Goal: Browse casually: Explore the website without a specific task or goal

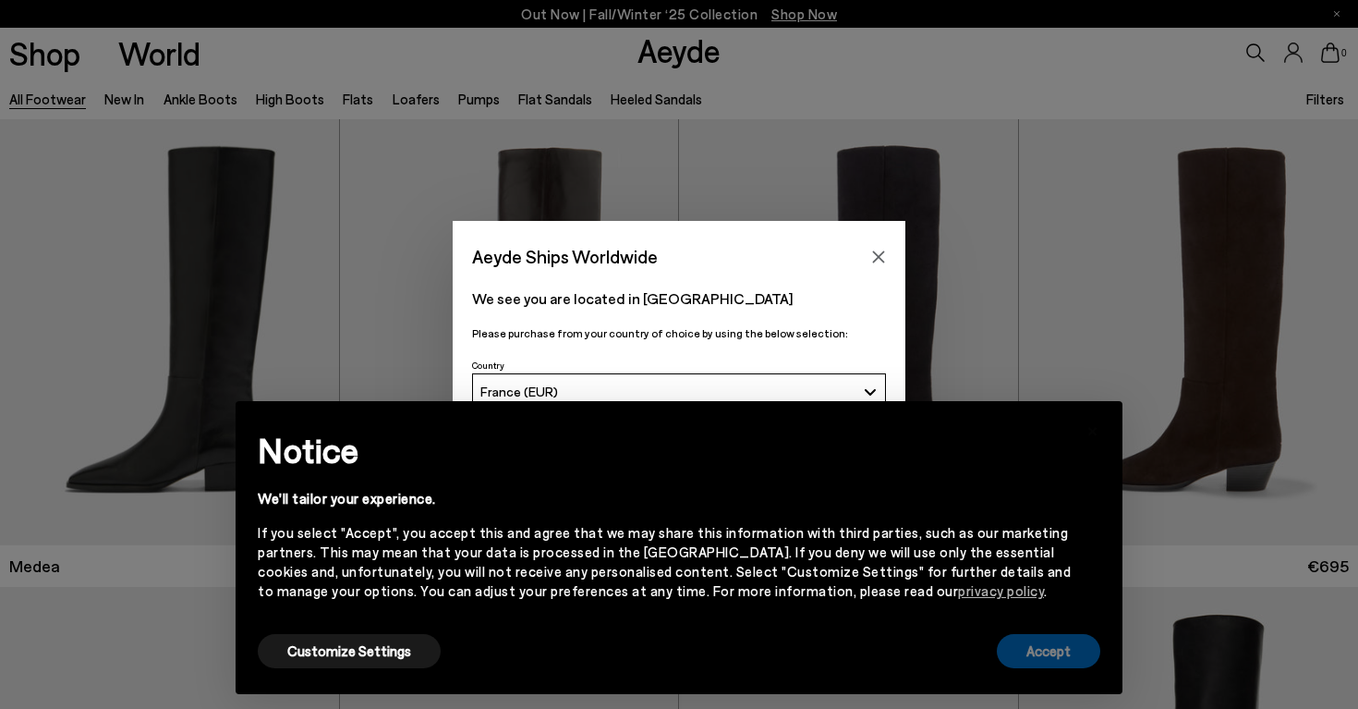
click at [1073, 656] on button "Accept" at bounding box center [1048, 651] width 103 height 34
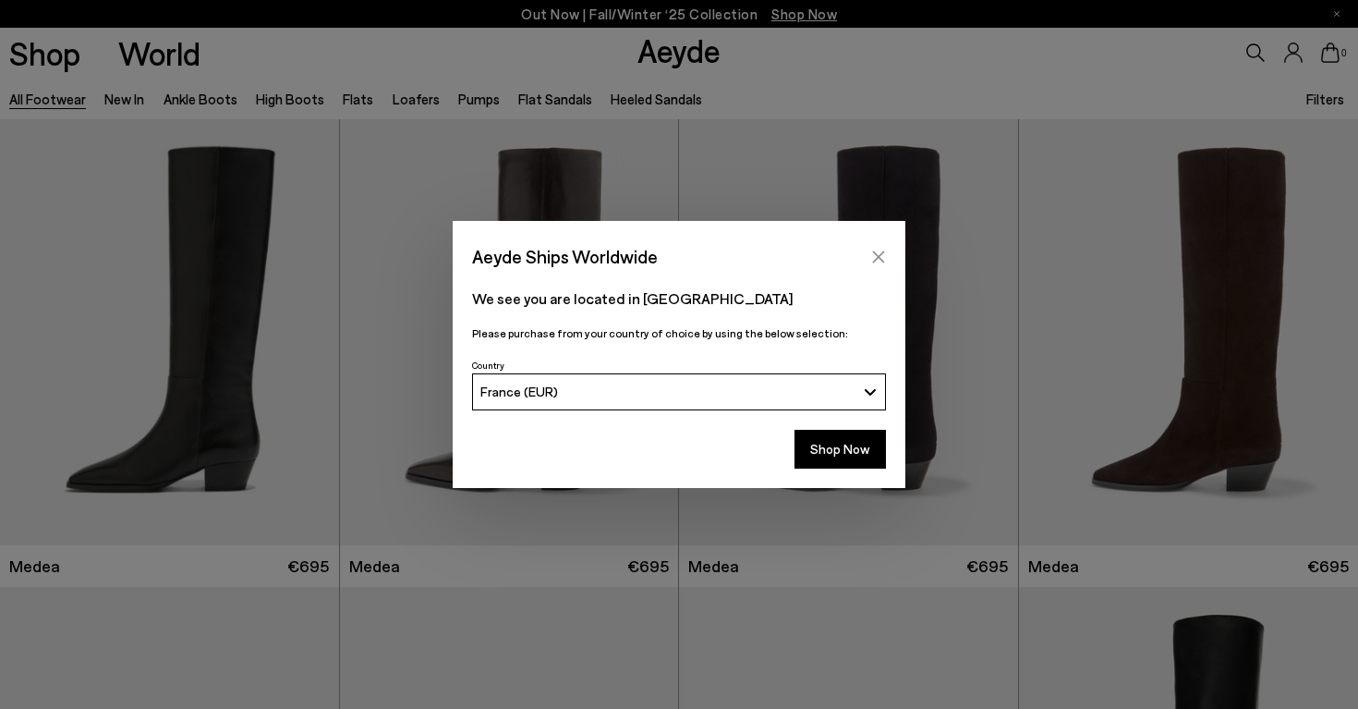
click at [881, 252] on icon "Close" at bounding box center [878, 257] width 15 height 15
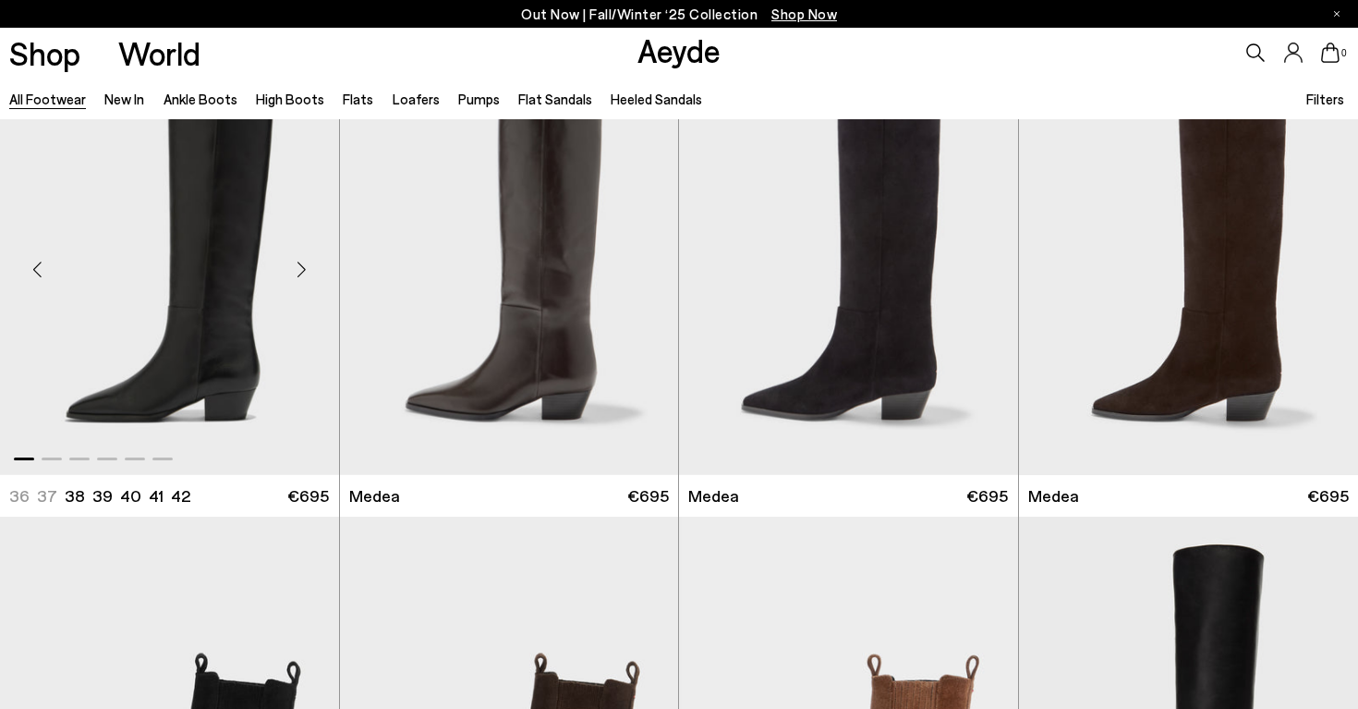
scroll to position [71, 0]
click at [302, 266] on div "Next slide" at bounding box center [301, 268] width 55 height 55
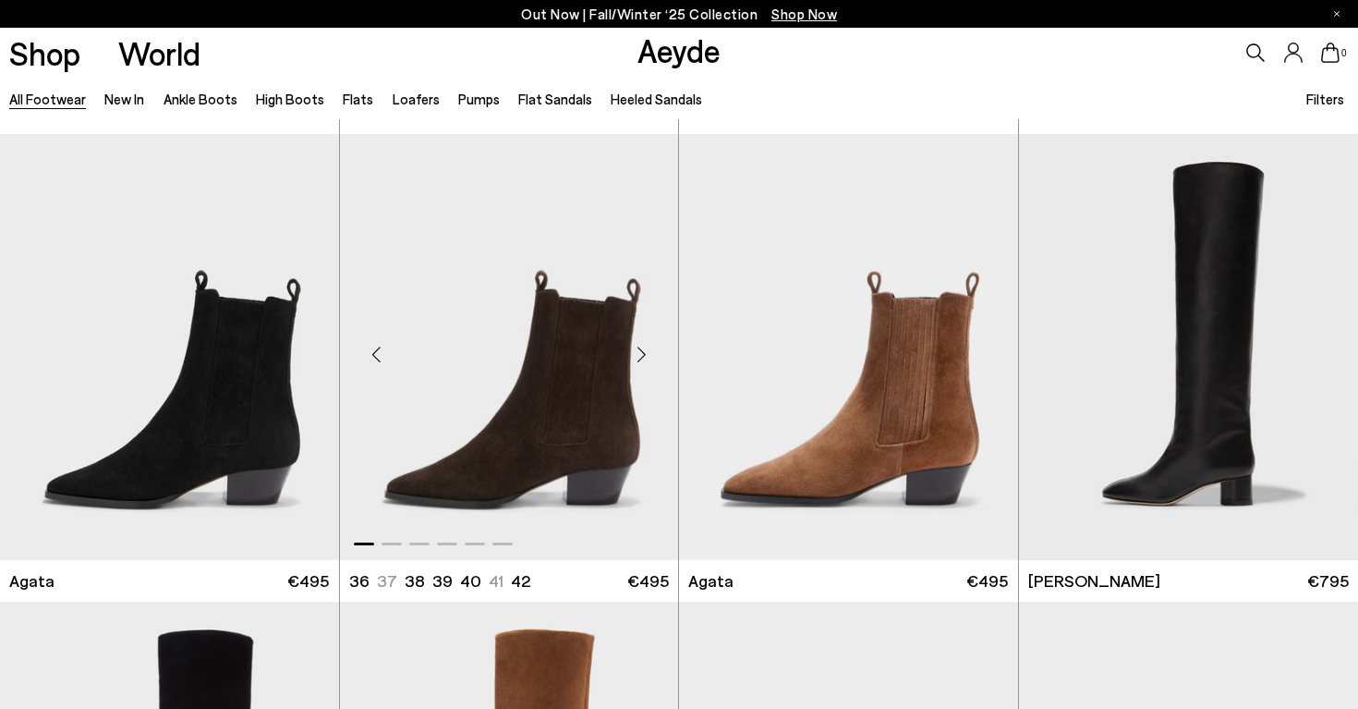
scroll to position [454, 0]
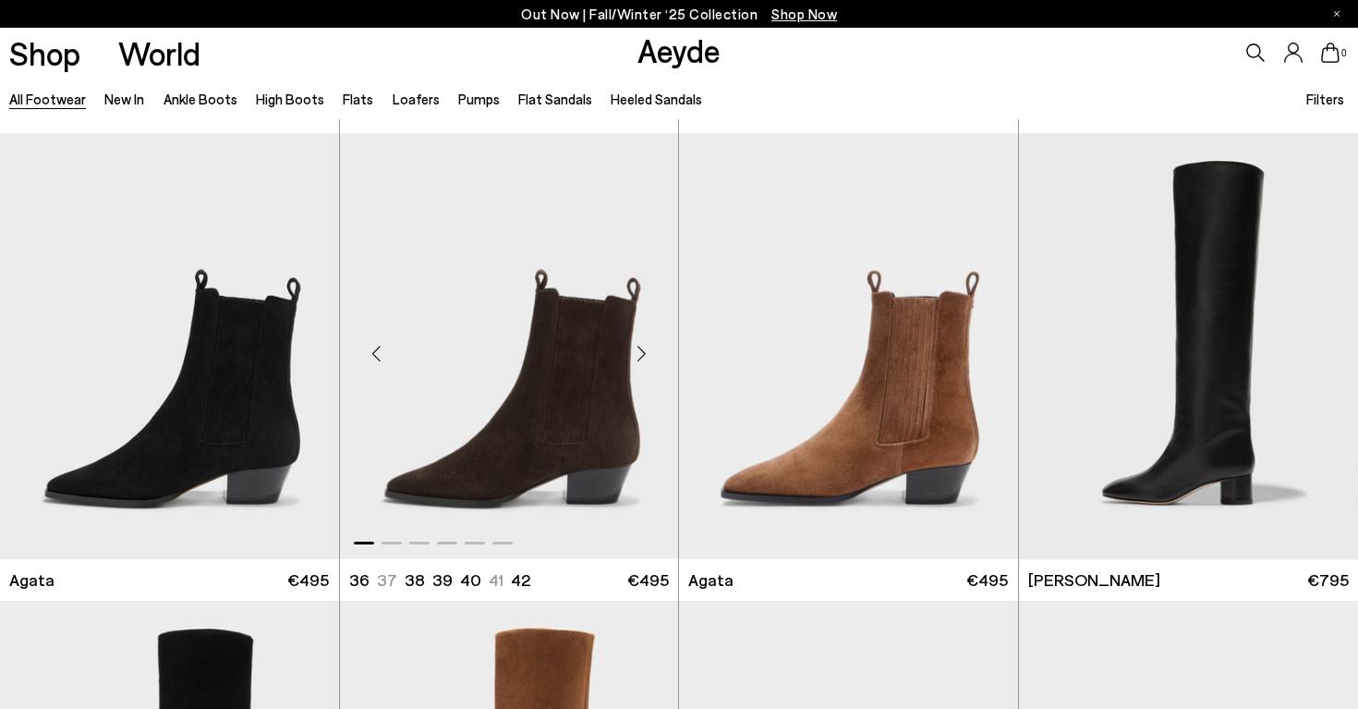
click at [639, 353] on div "Next slide" at bounding box center [641, 352] width 55 height 55
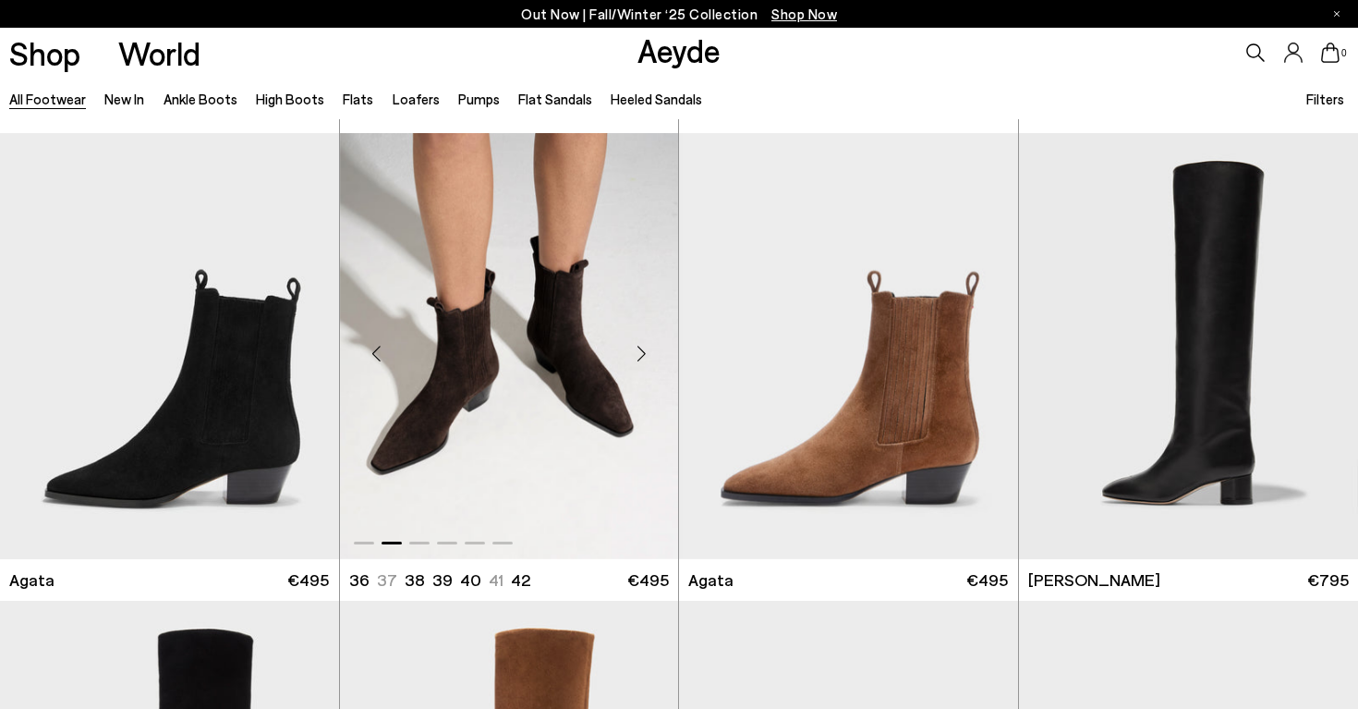
click at [639, 353] on div "Next slide" at bounding box center [641, 352] width 55 height 55
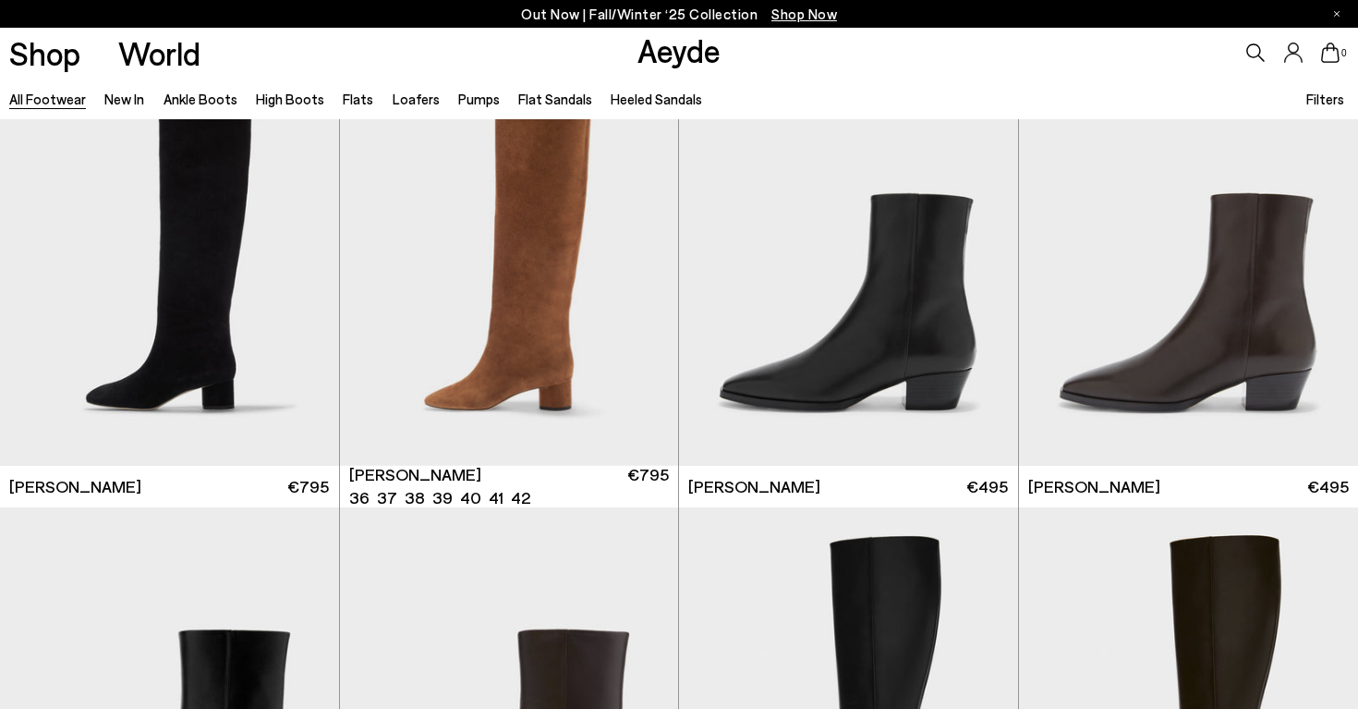
scroll to position [1022, 0]
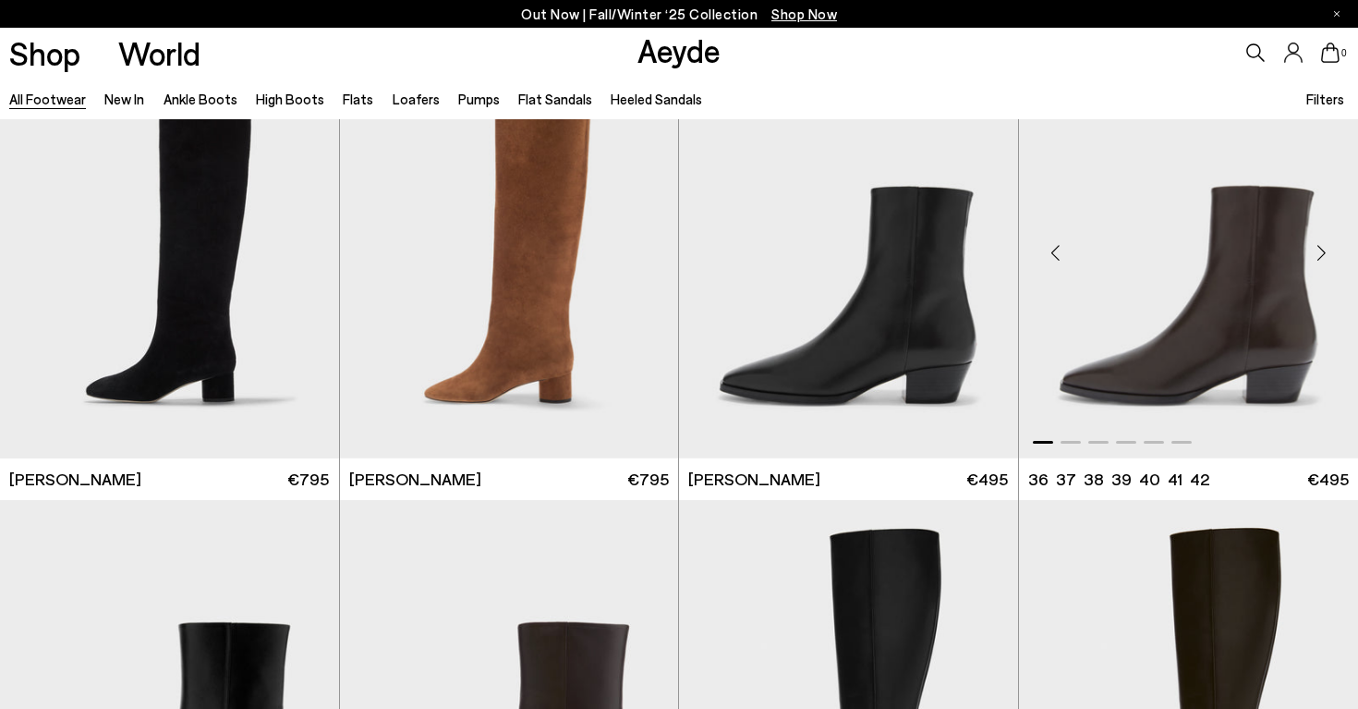
click at [1325, 246] on div "Next slide" at bounding box center [1321, 252] width 55 height 55
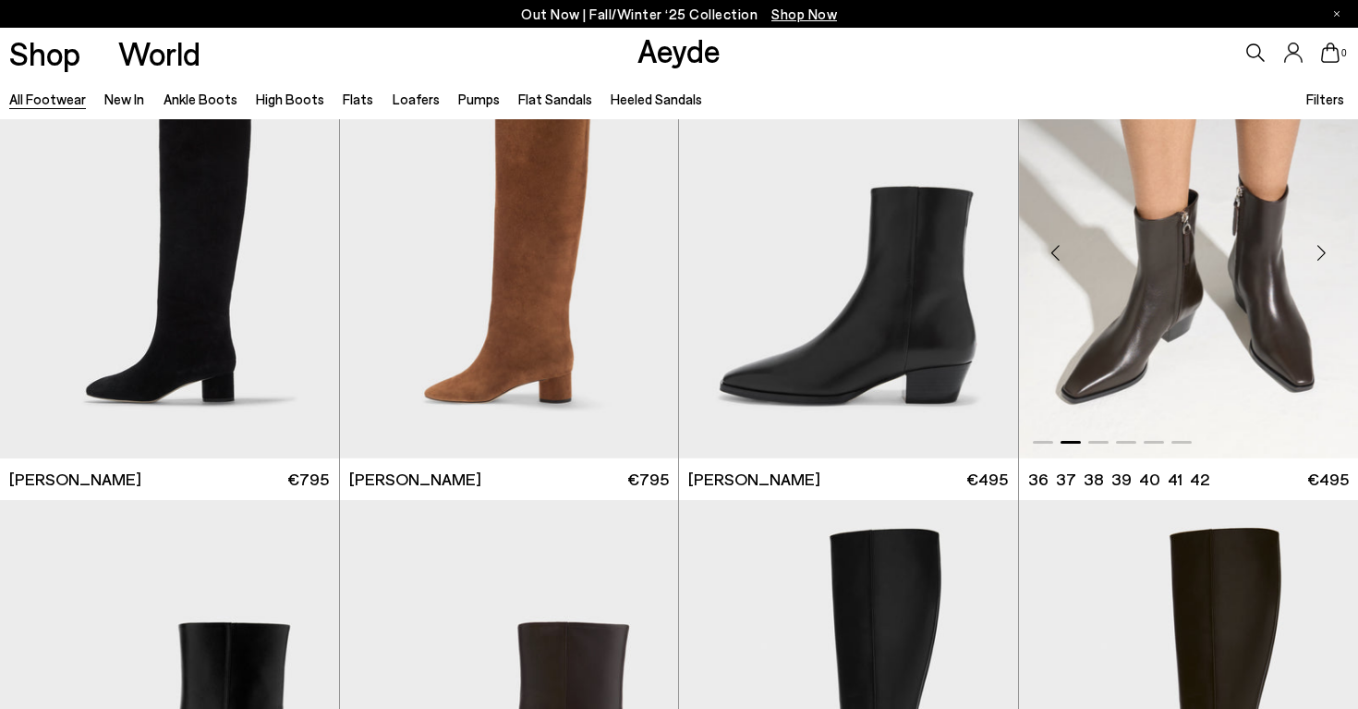
click at [1325, 246] on div "Next slide" at bounding box center [1321, 252] width 55 height 55
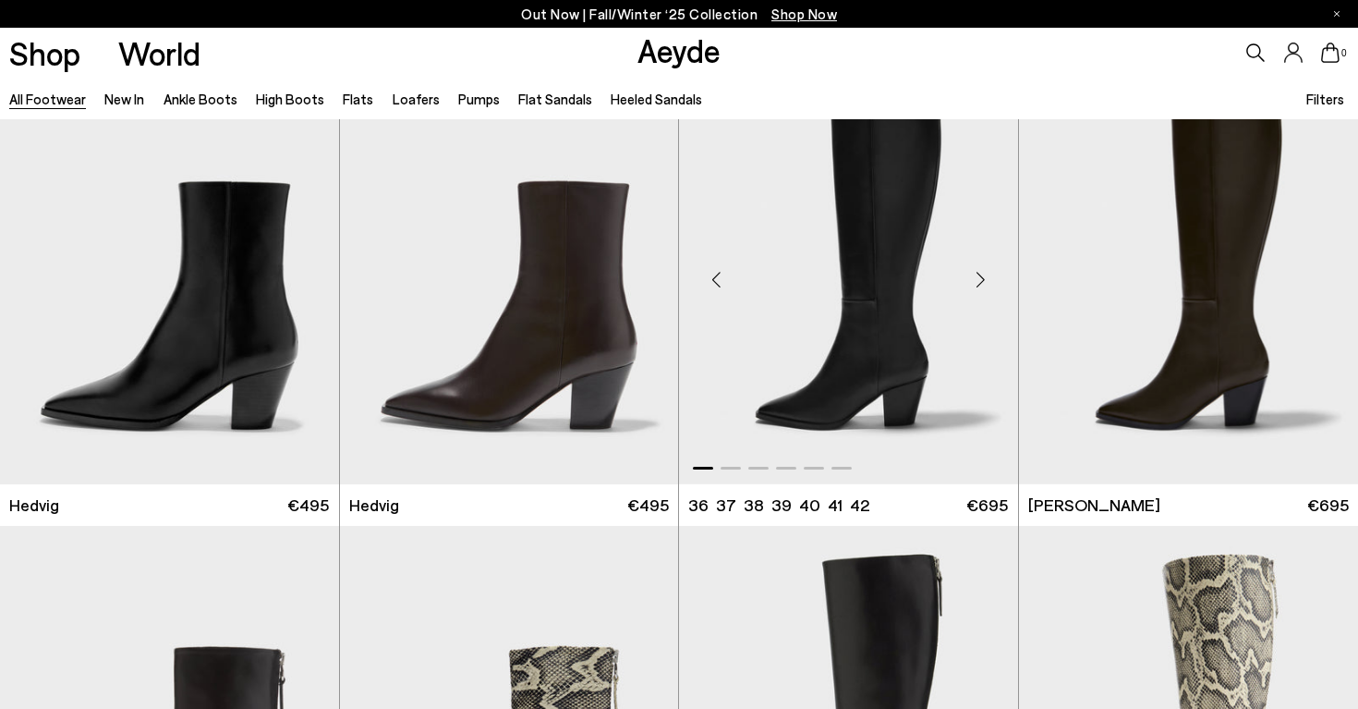
scroll to position [1432, 0]
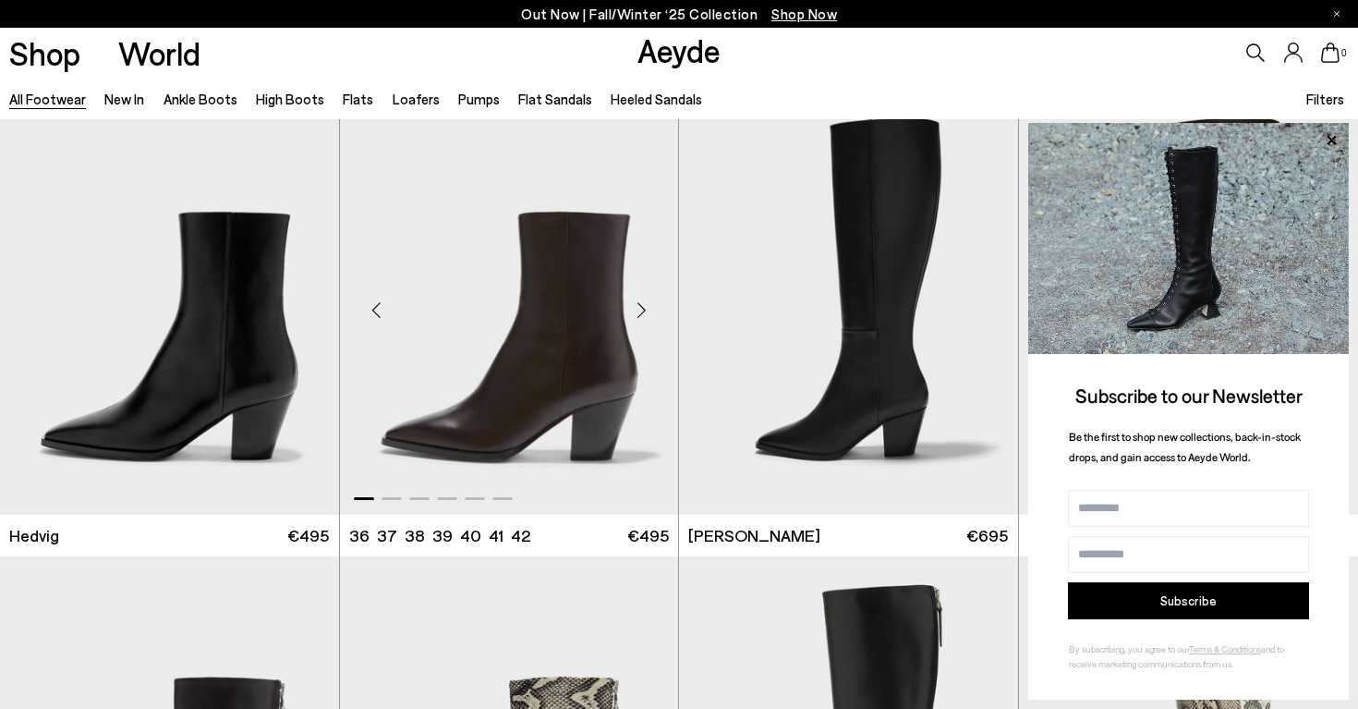
click at [642, 310] on div "Next slide" at bounding box center [641, 309] width 55 height 55
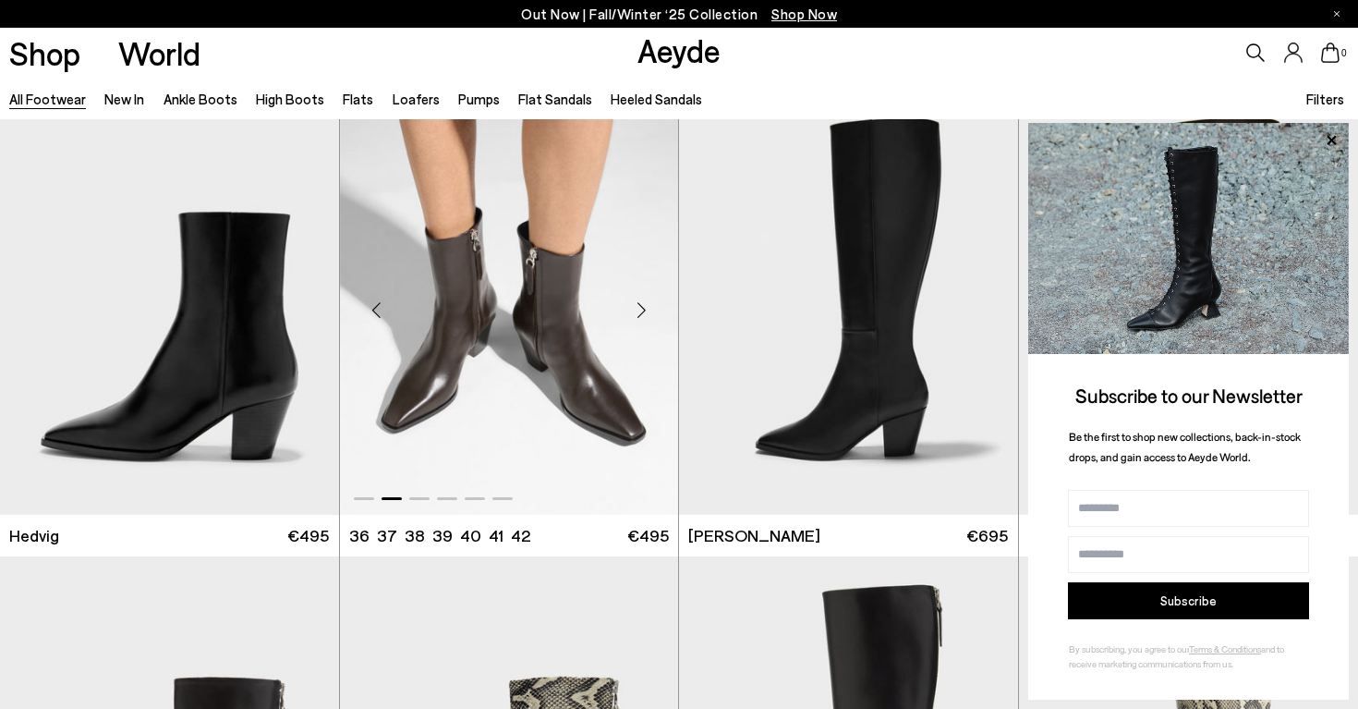
click at [642, 310] on div "Next slide" at bounding box center [641, 309] width 55 height 55
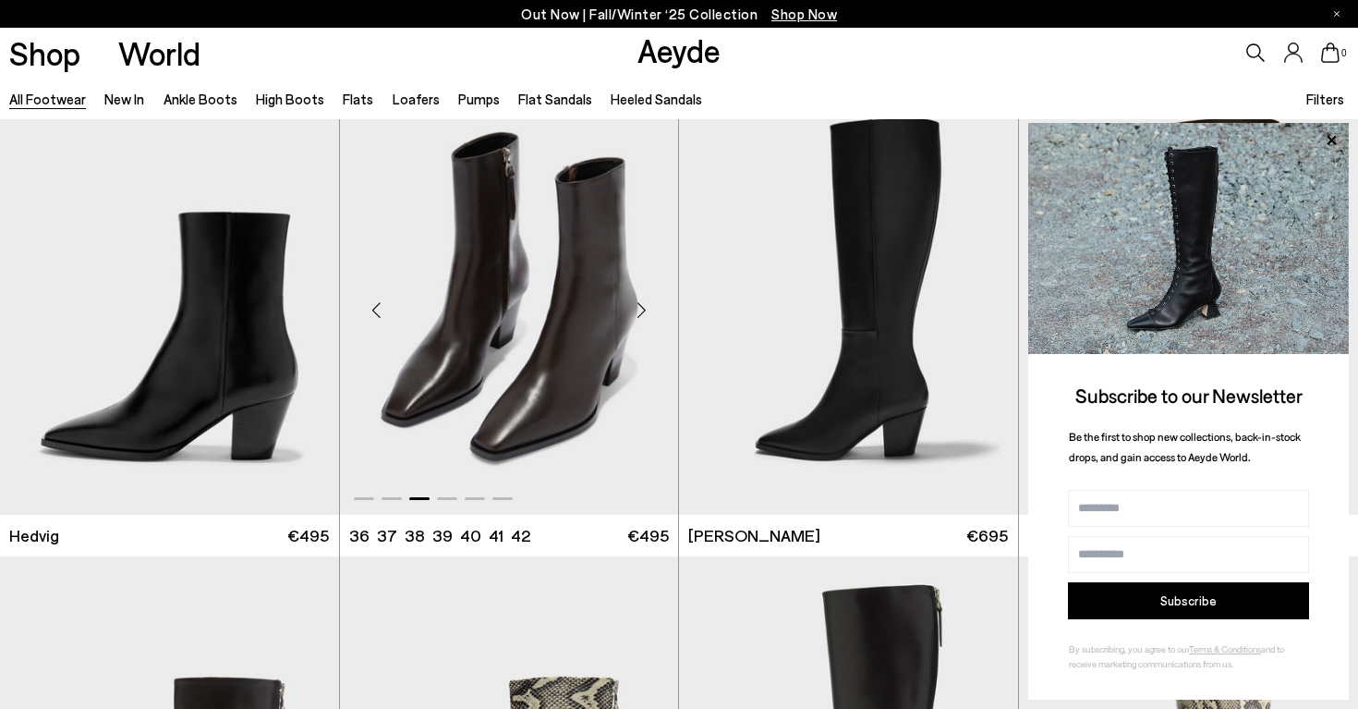
click at [642, 310] on div "Next slide" at bounding box center [641, 309] width 55 height 55
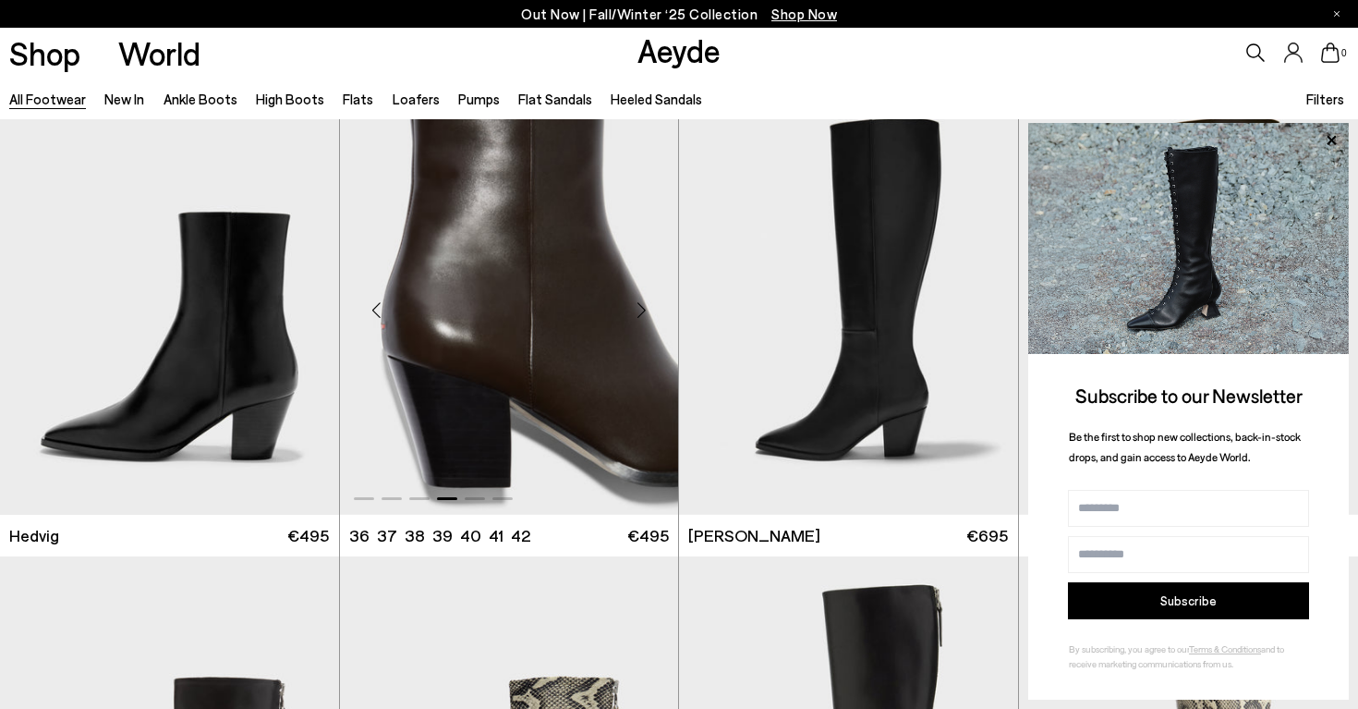
scroll to position [1457, 0]
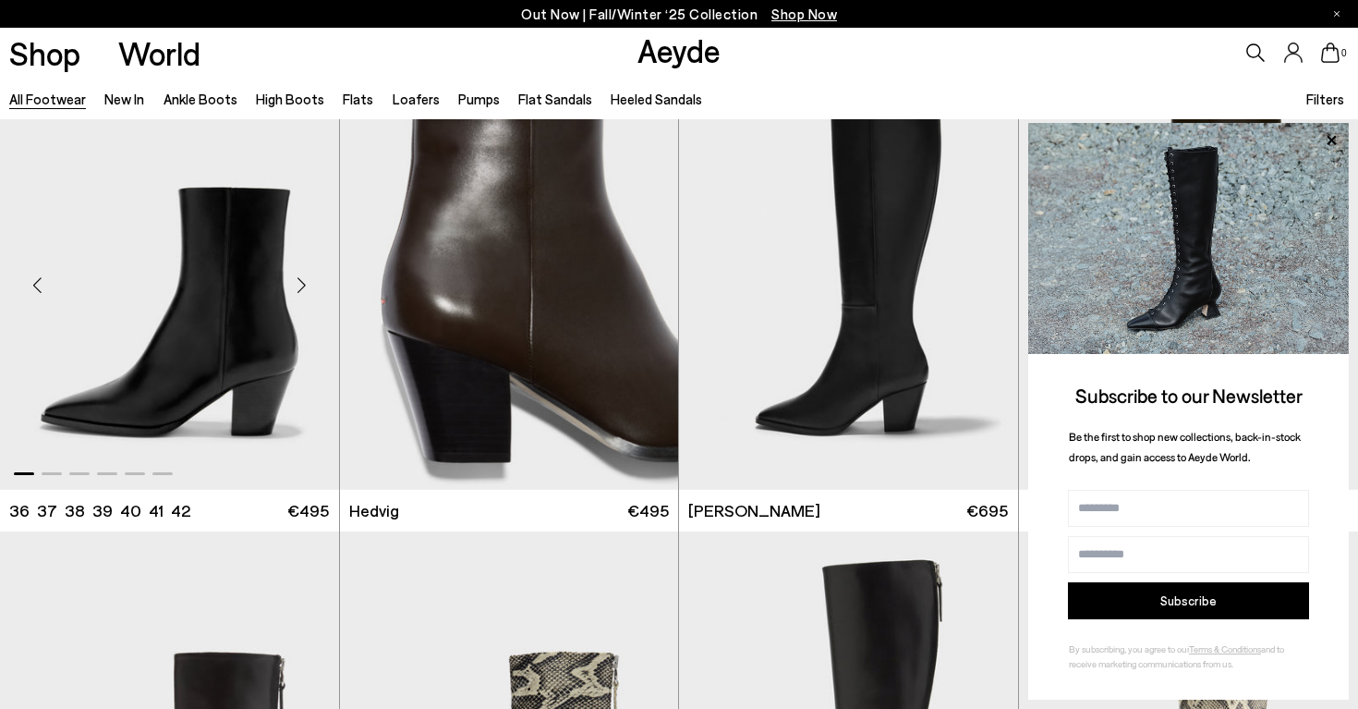
click at [298, 292] on div "Next slide" at bounding box center [301, 284] width 55 height 55
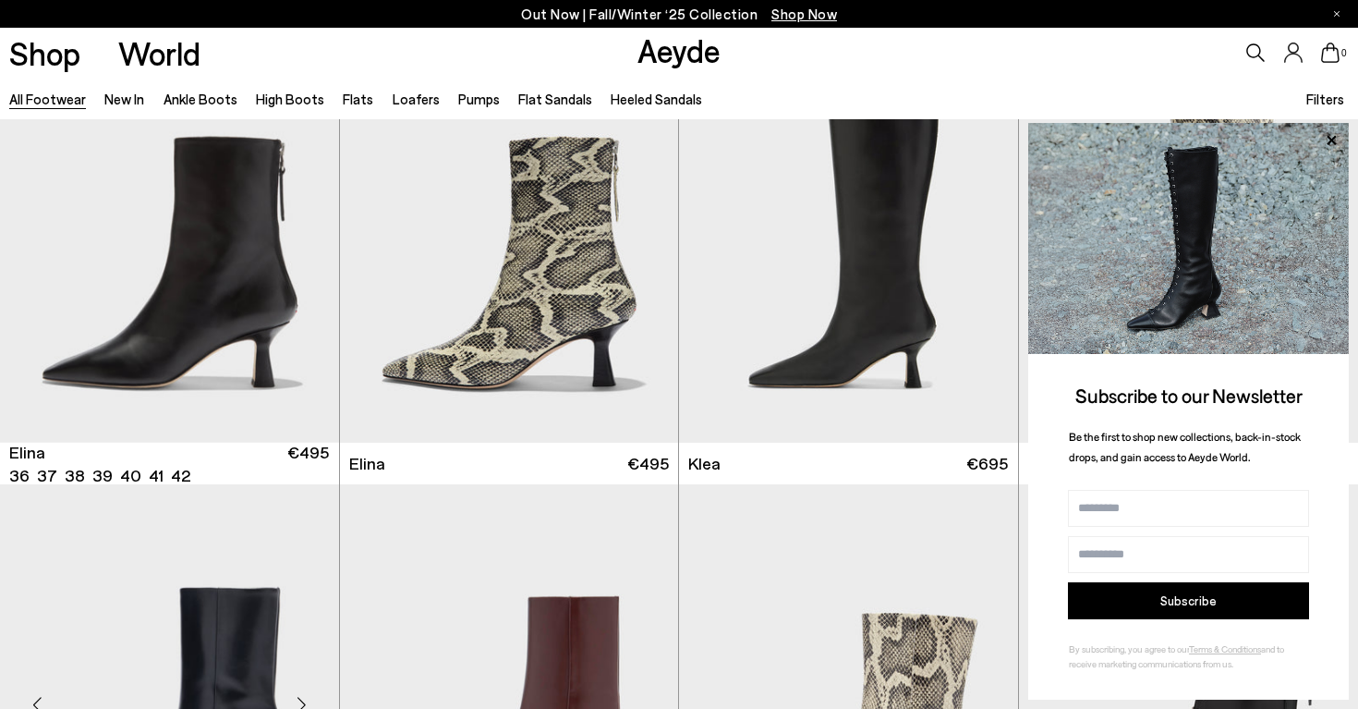
scroll to position [1970, 0]
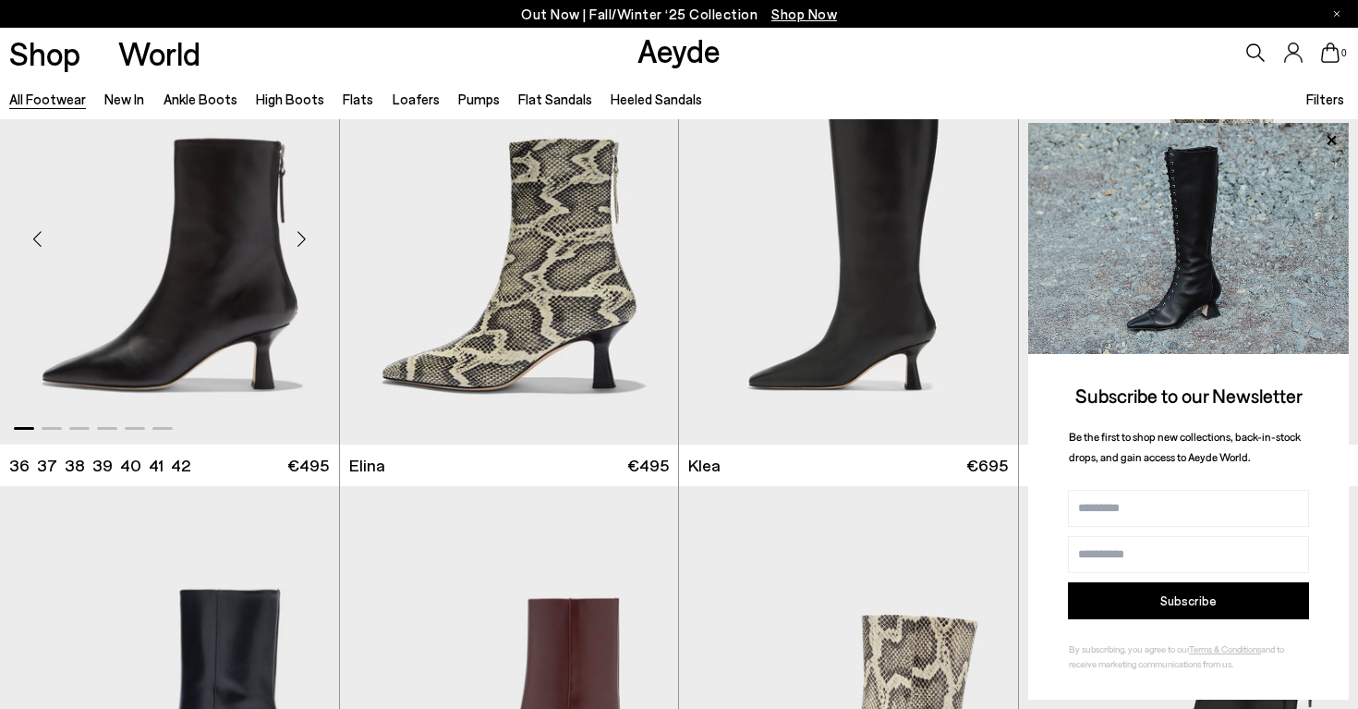
click at [305, 247] on div "Next slide" at bounding box center [301, 239] width 55 height 55
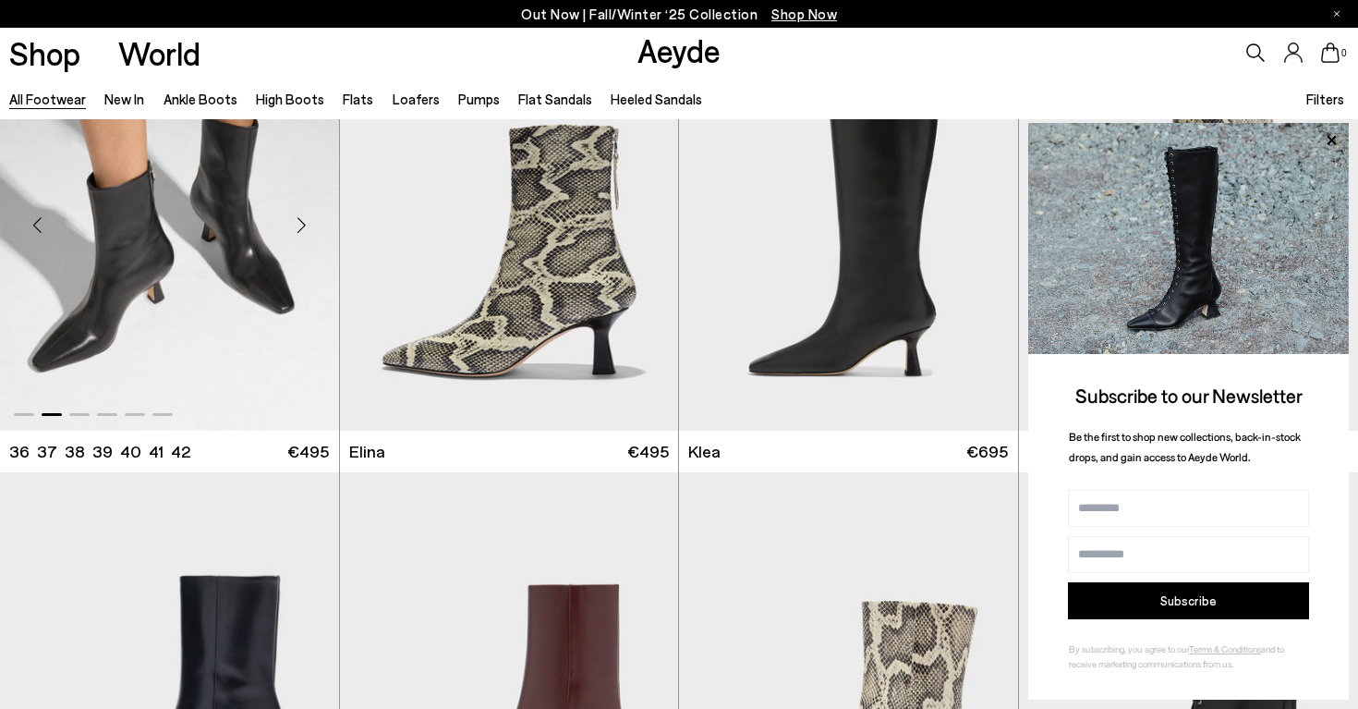
scroll to position [1985, 0]
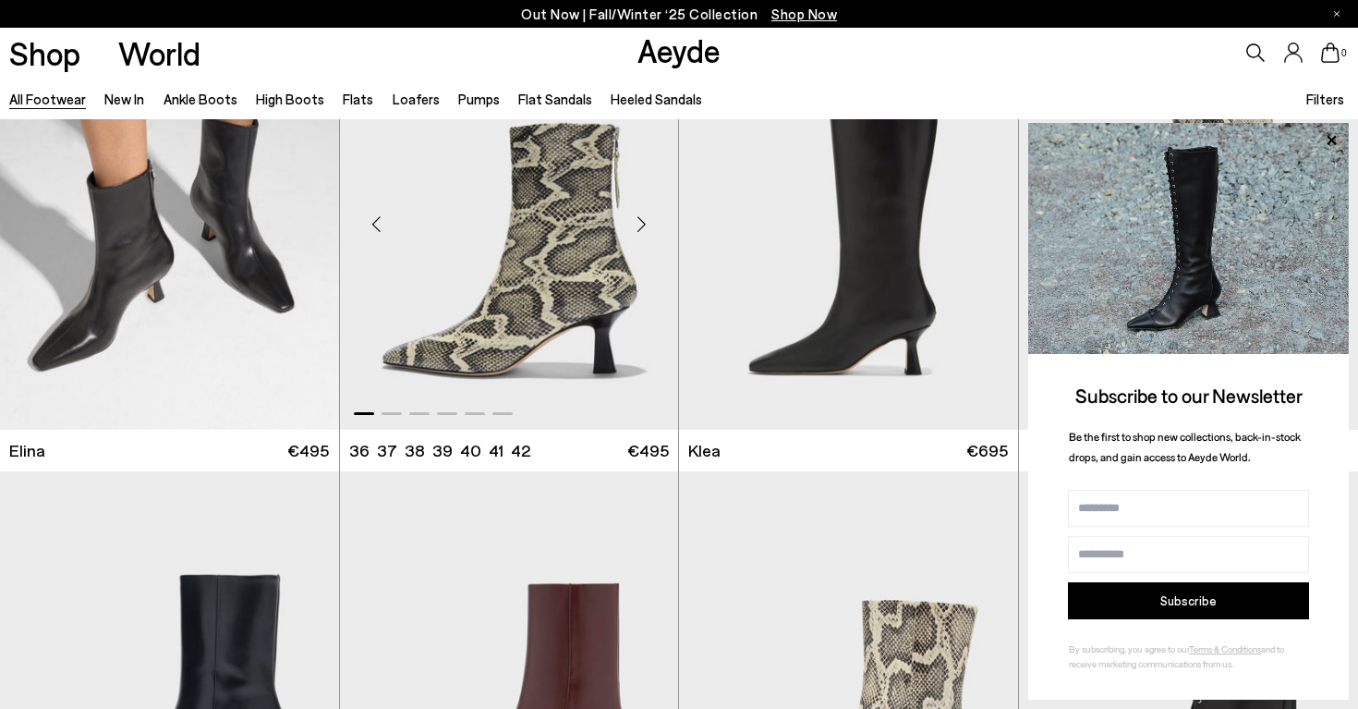
click at [643, 223] on div "Next slide" at bounding box center [641, 224] width 55 height 55
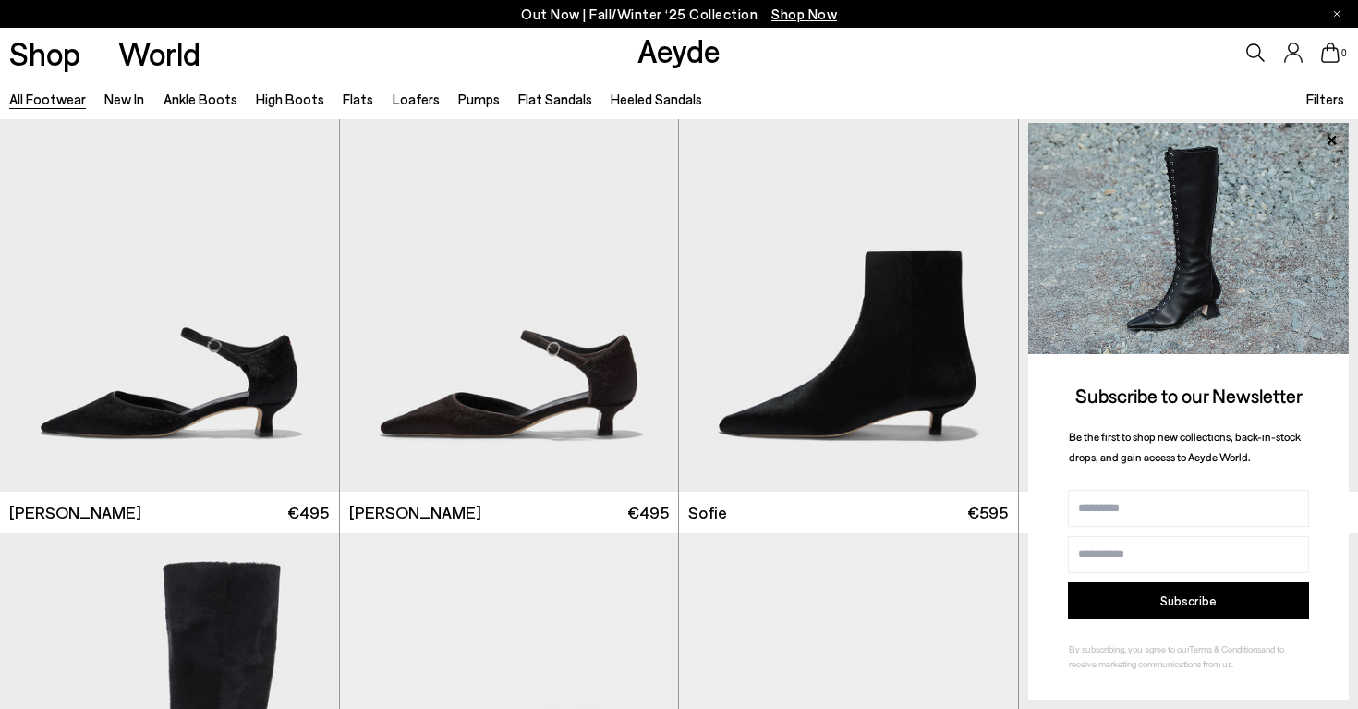
scroll to position [5238, 0]
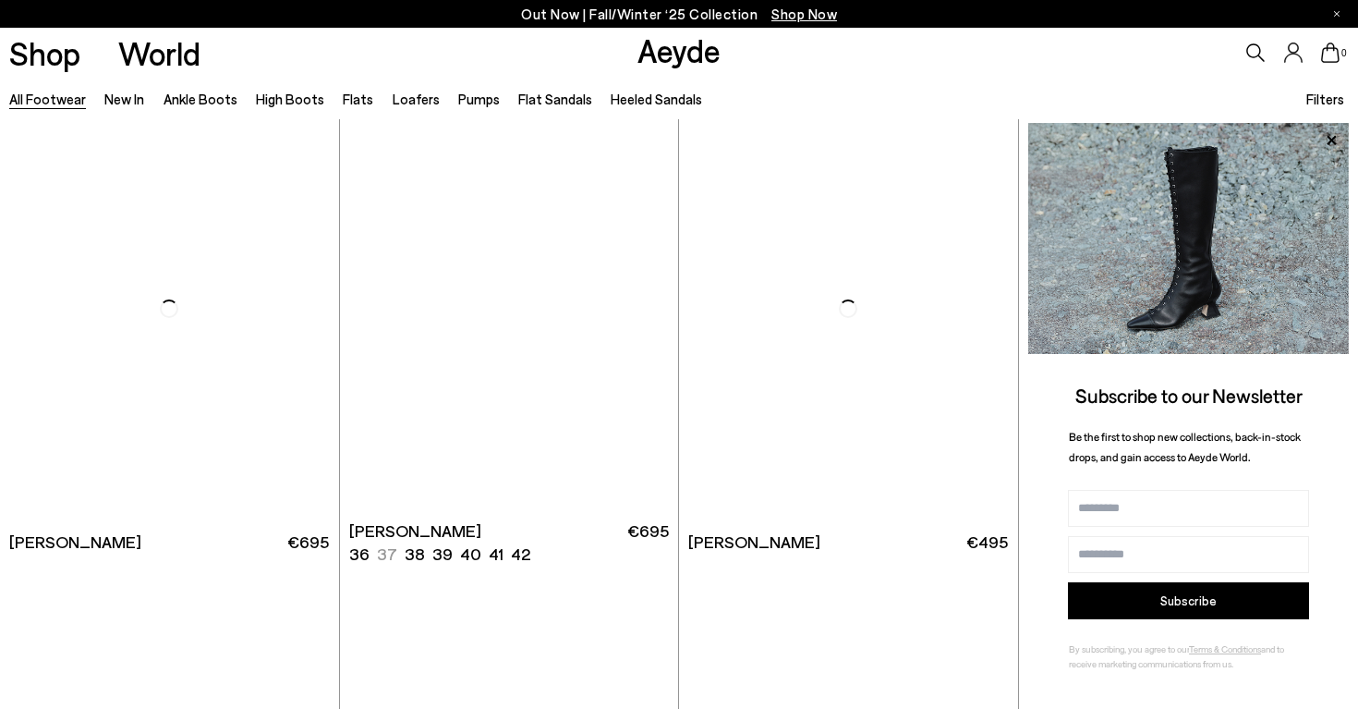
scroll to position [8893, 0]
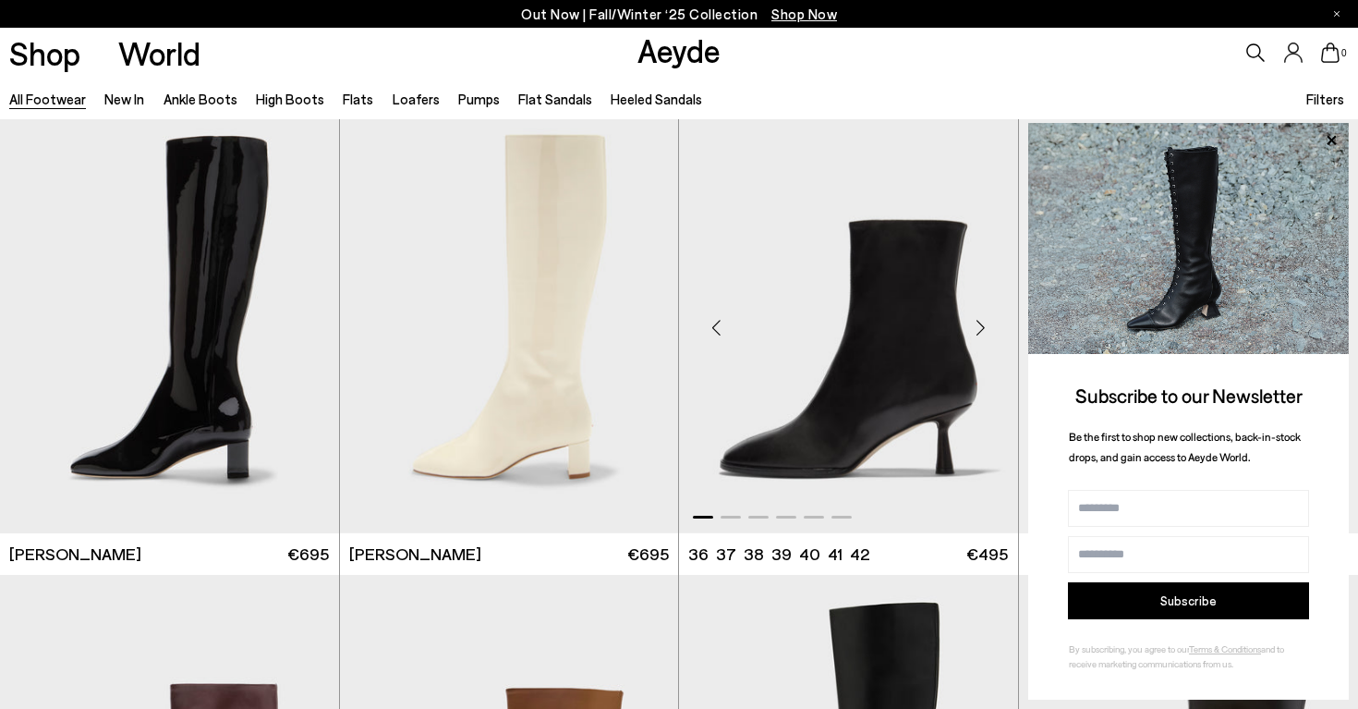
click at [983, 323] on div "Next slide" at bounding box center [981, 327] width 55 height 55
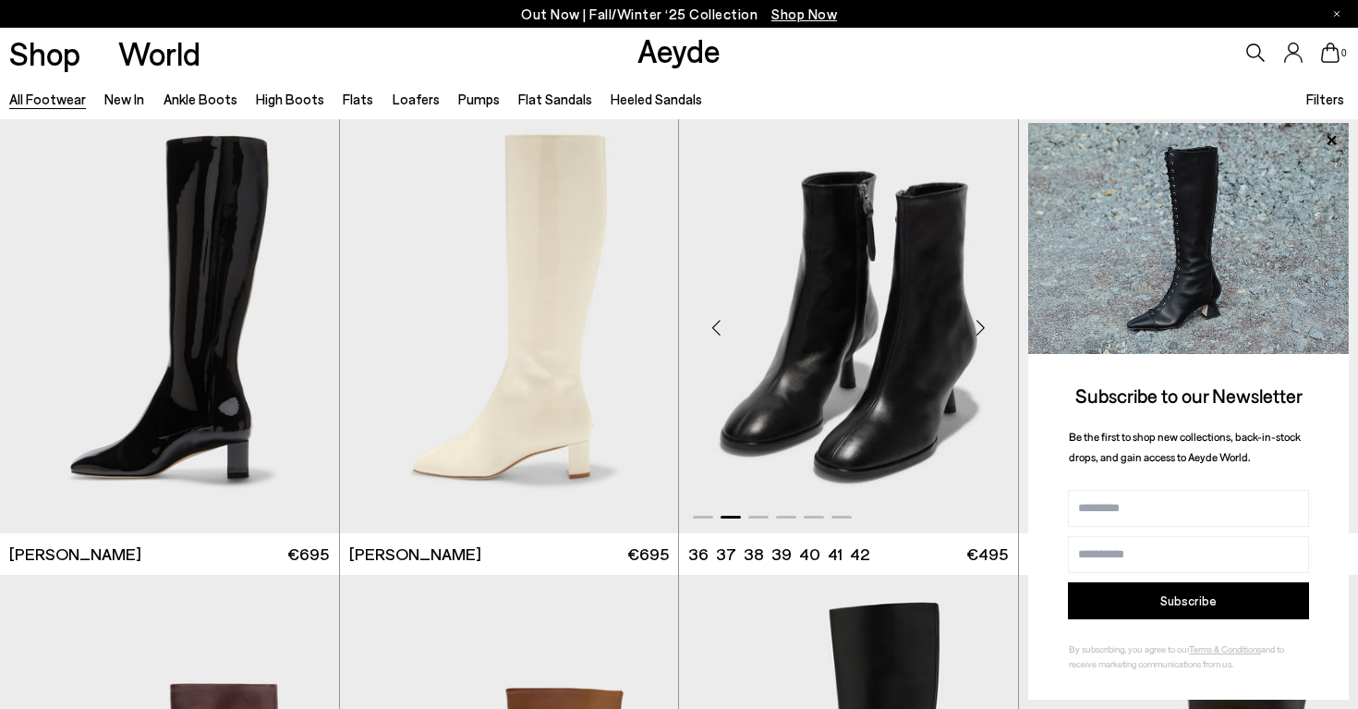
click at [983, 323] on div "Next slide" at bounding box center [981, 327] width 55 height 55
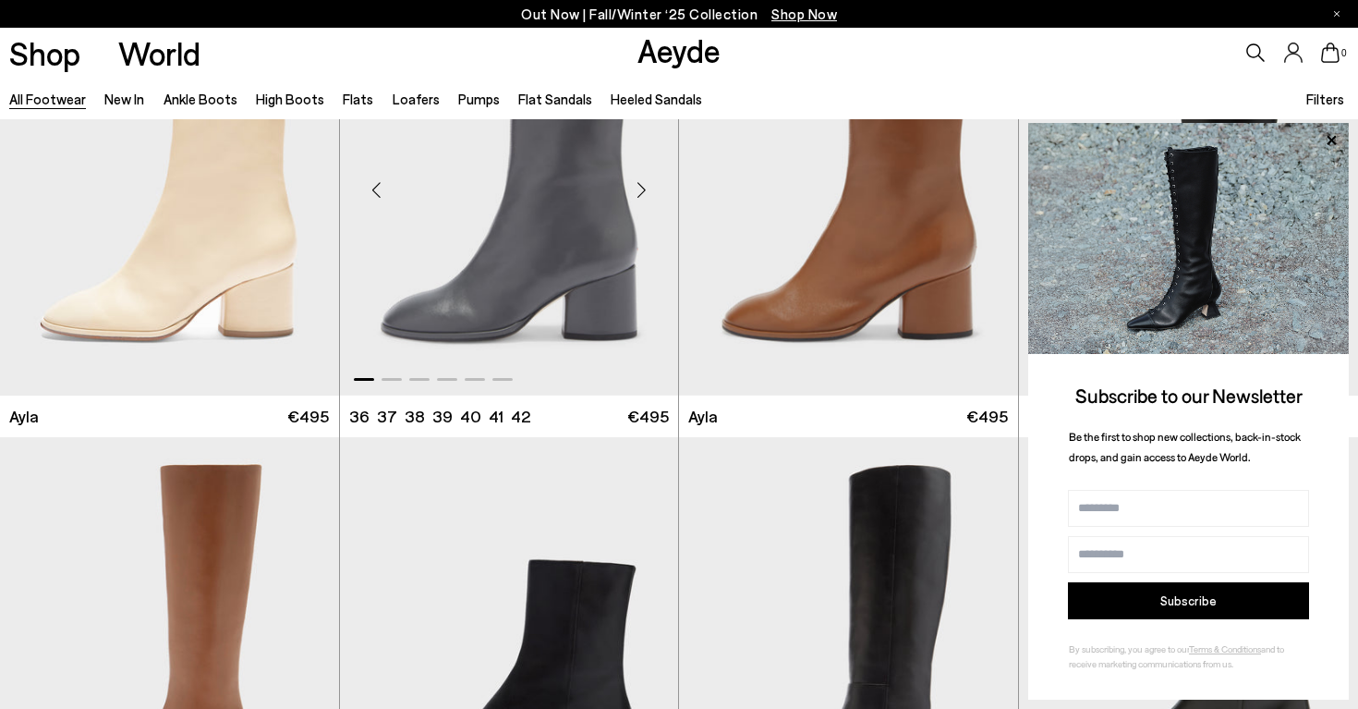
scroll to position [9967, 0]
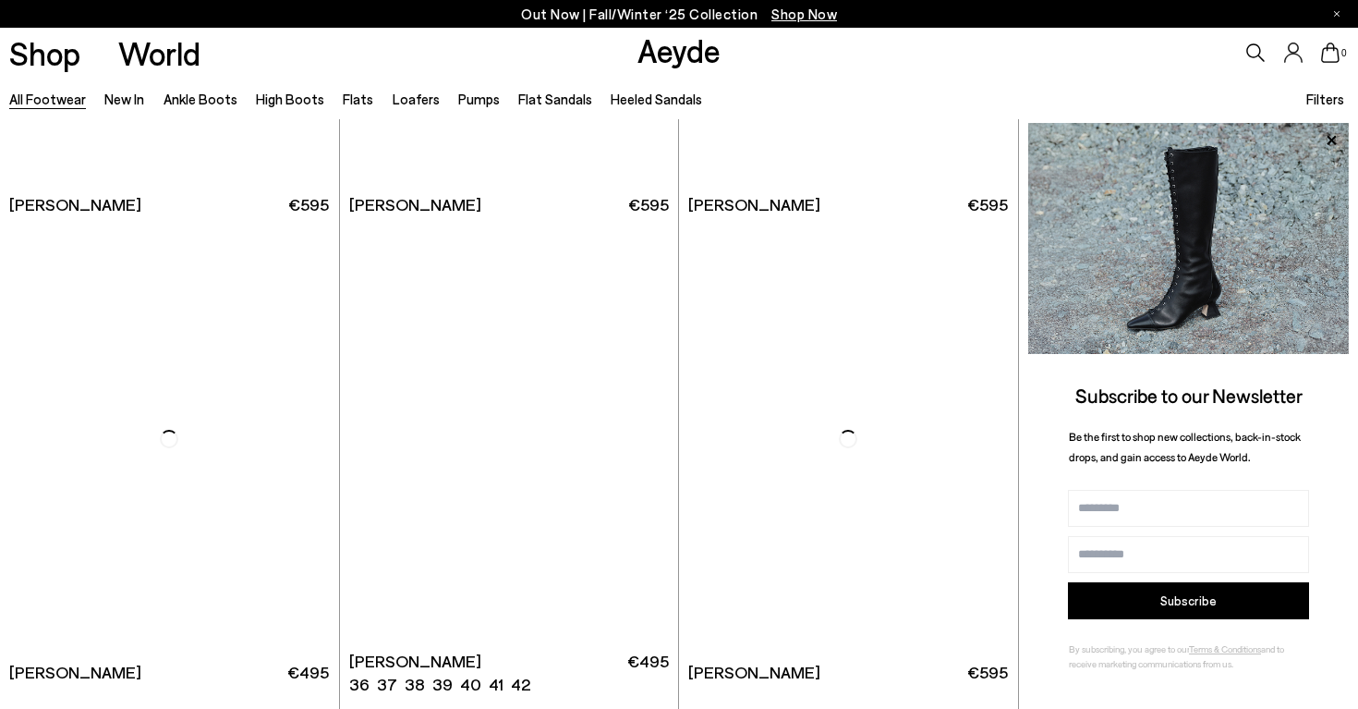
scroll to position [13995, 0]
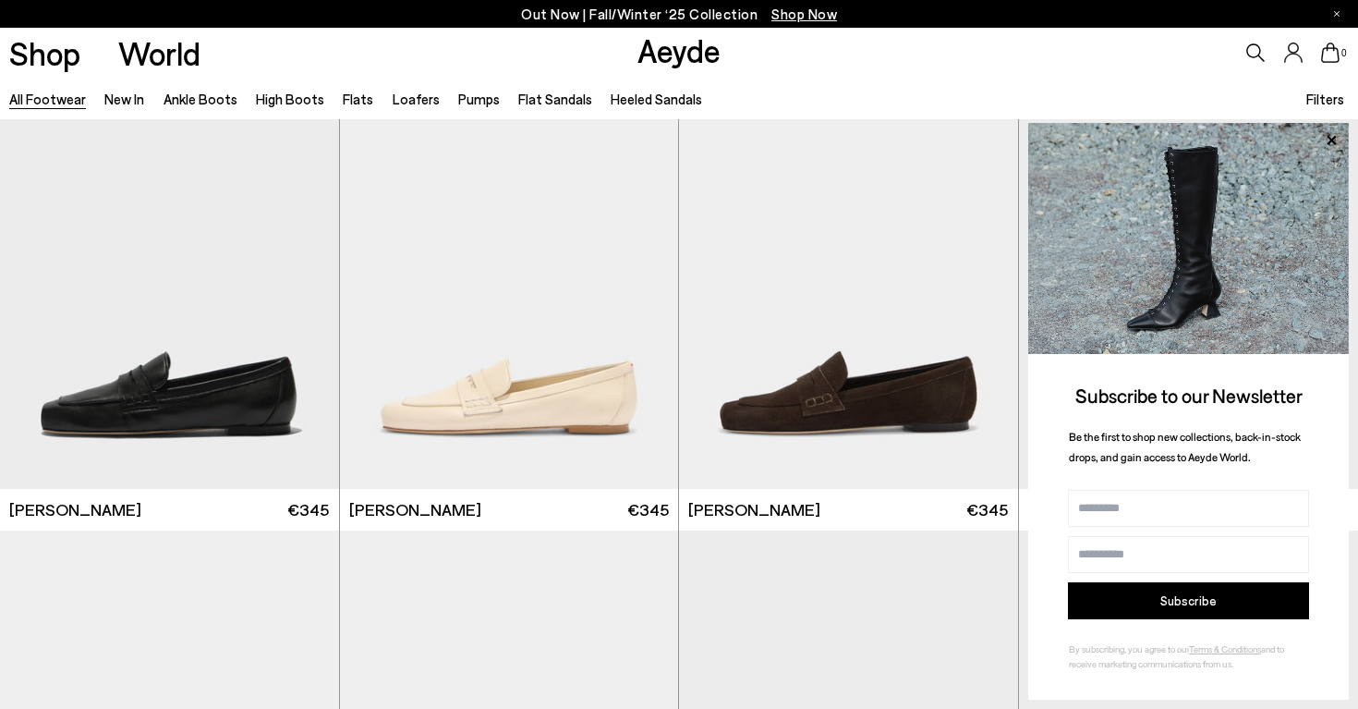
scroll to position [15487, 0]
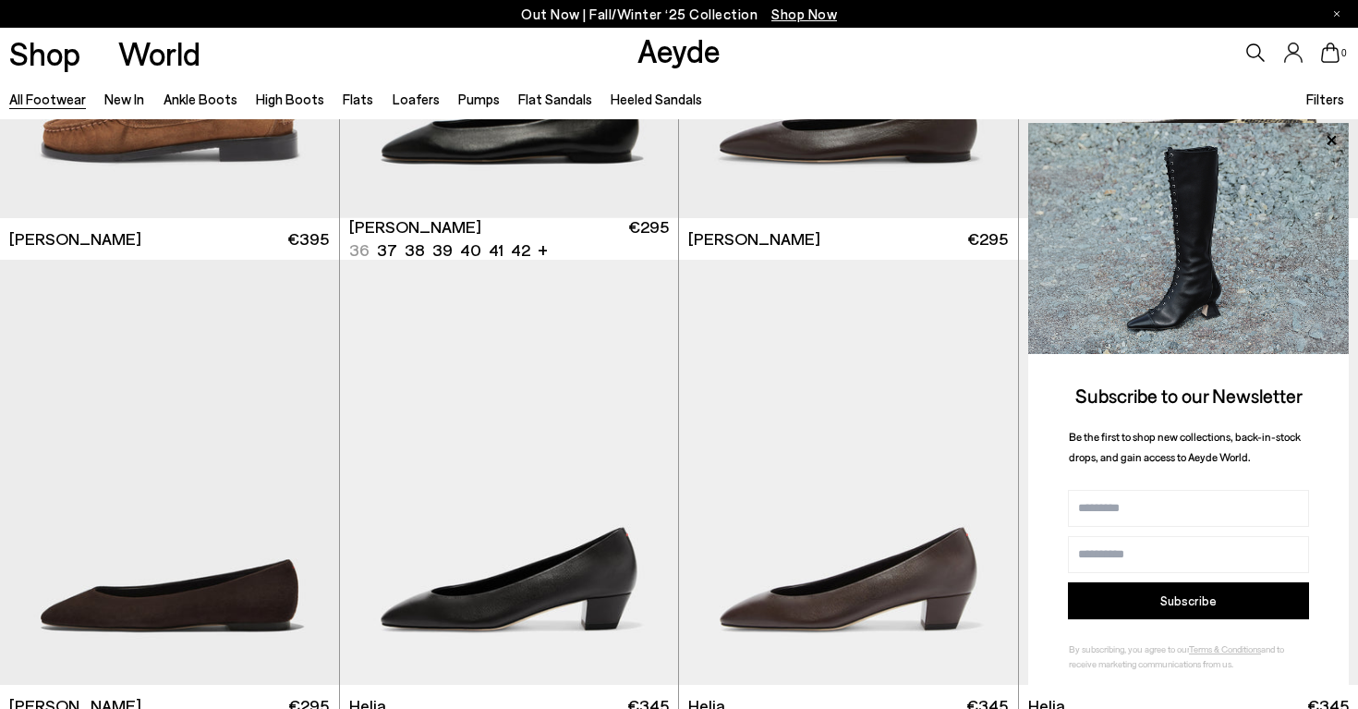
scroll to position [18029, 0]
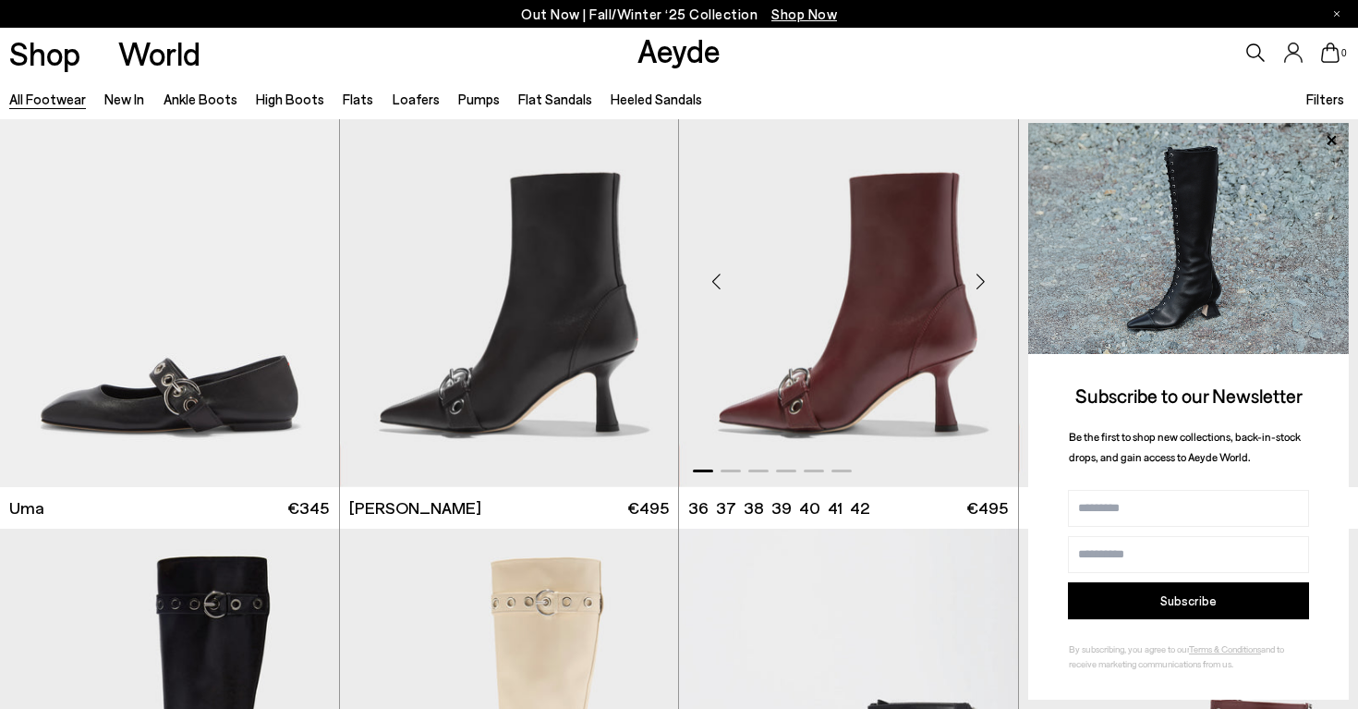
scroll to position [21090, 0]
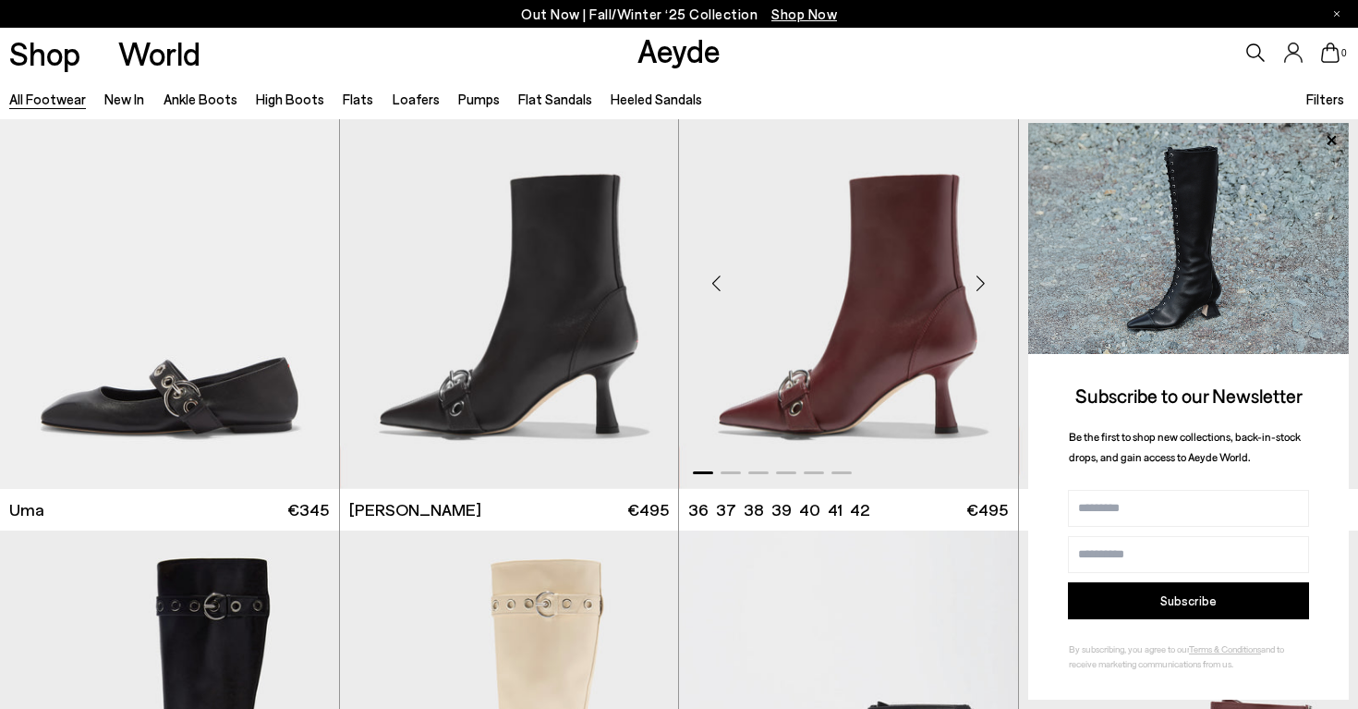
click at [981, 285] on div "Next slide" at bounding box center [981, 283] width 55 height 55
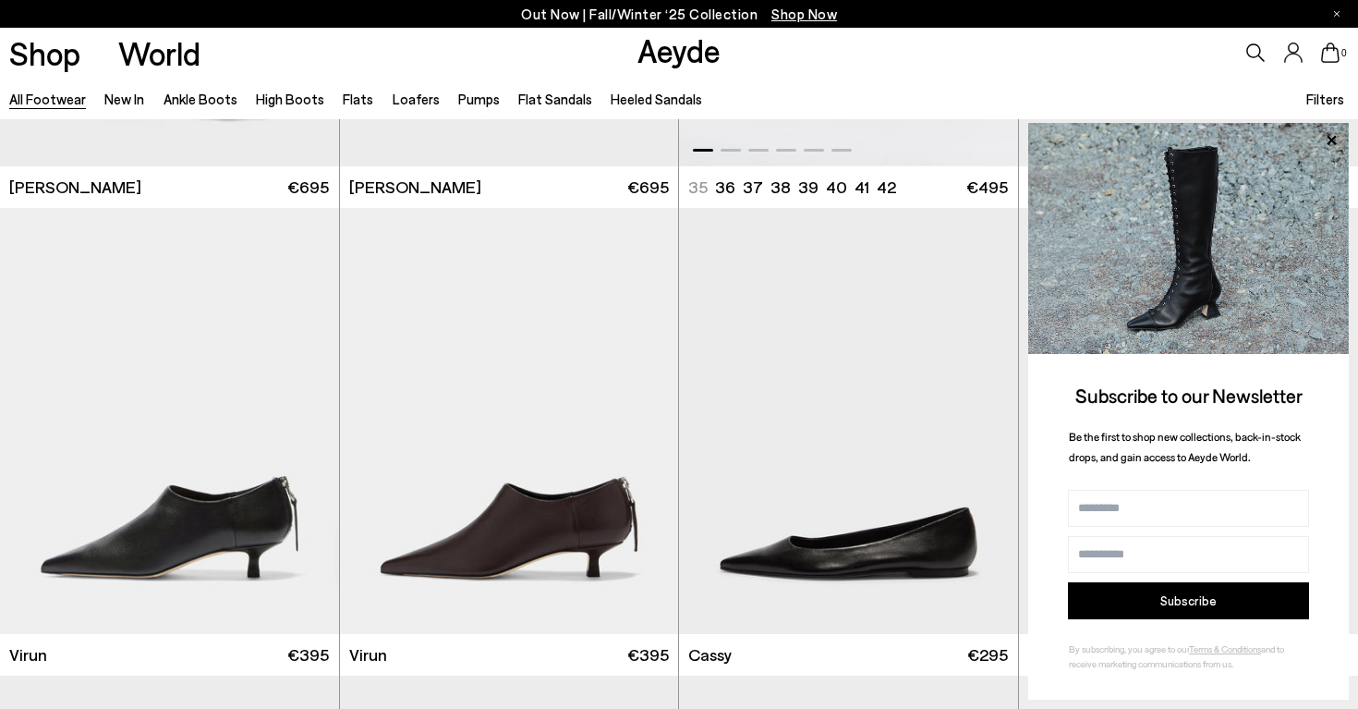
scroll to position [22004, 0]
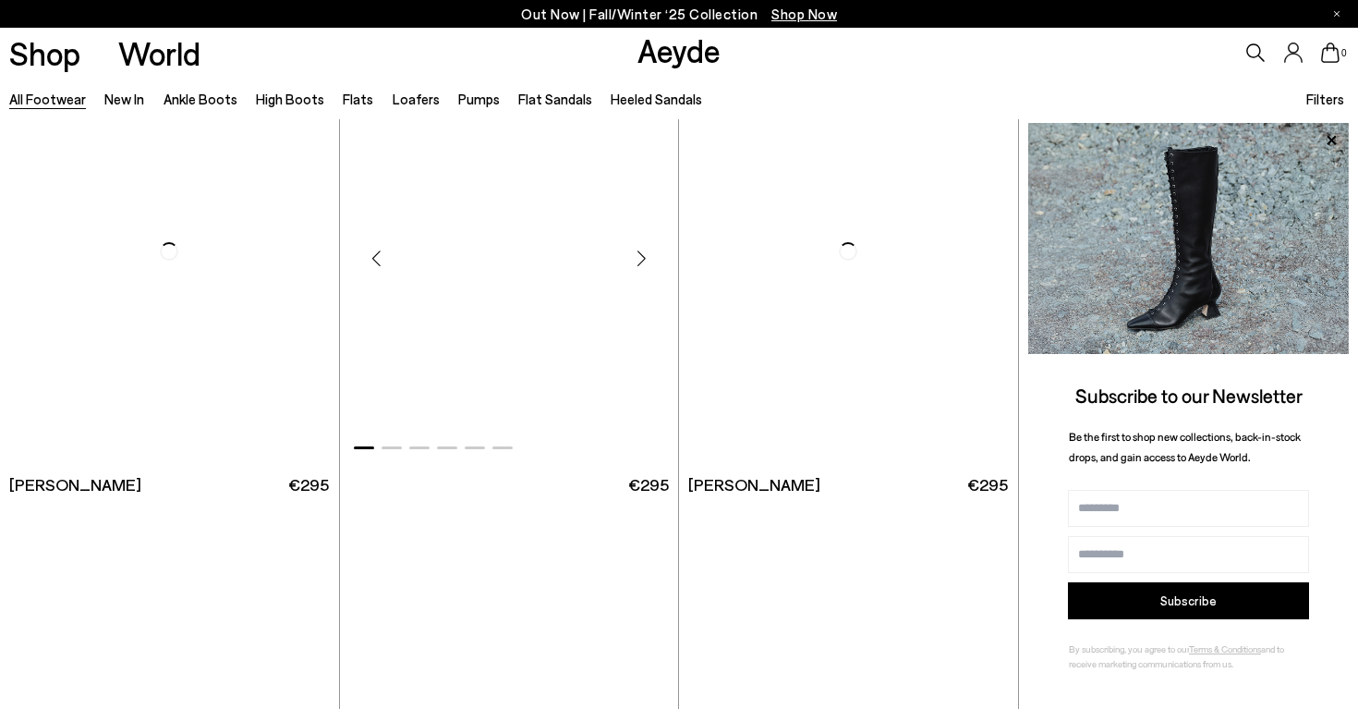
scroll to position [25812, 0]
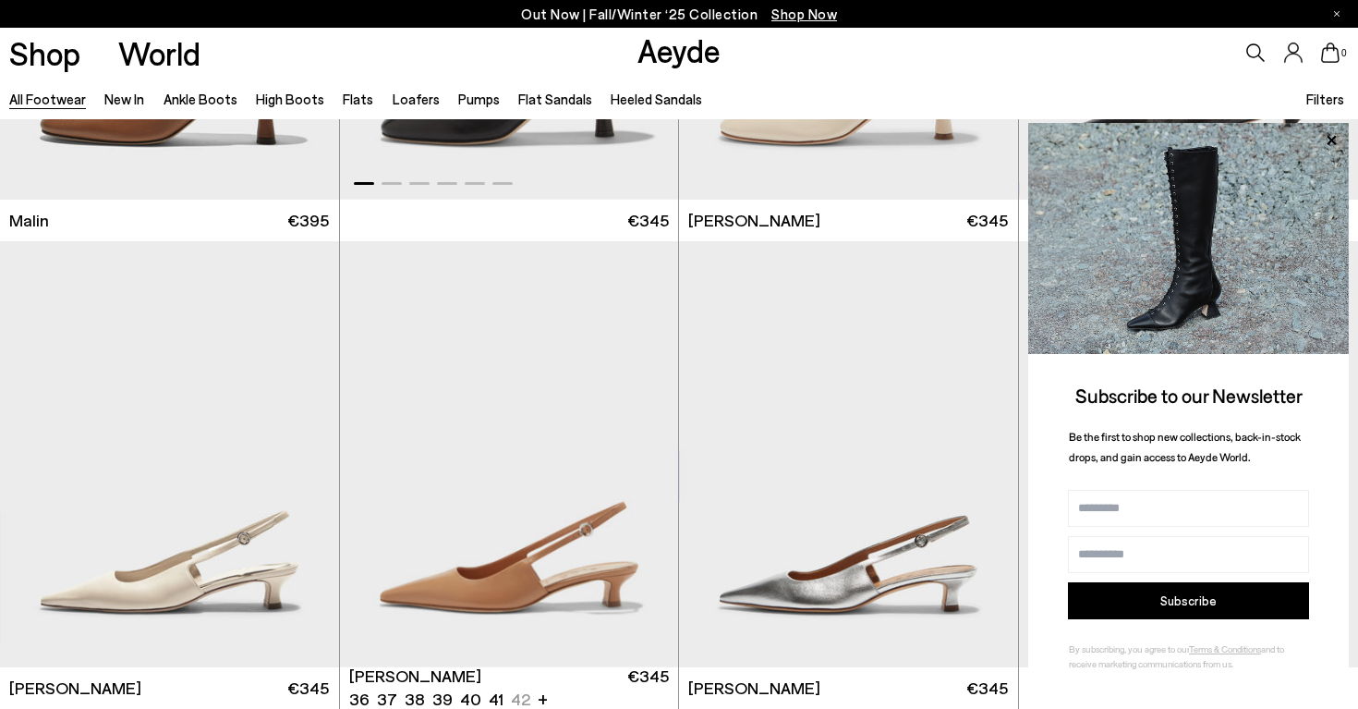
scroll to position [28188, 0]
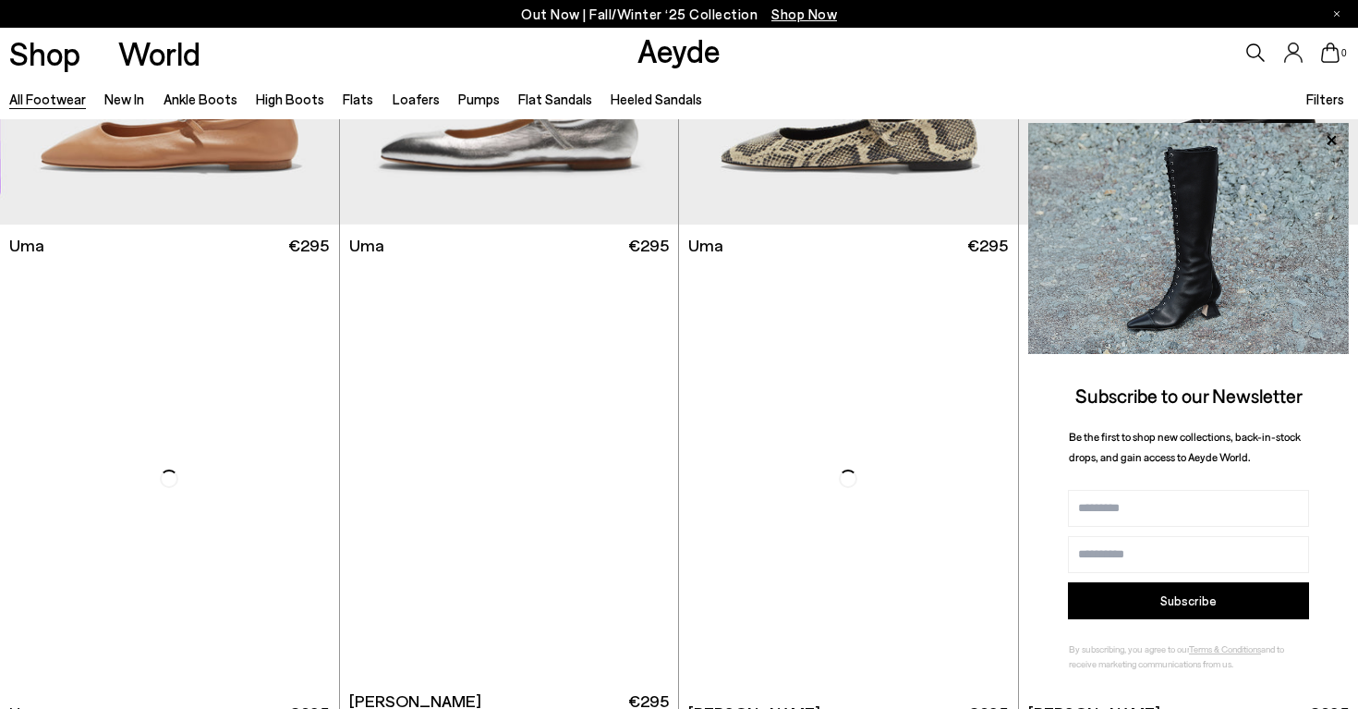
scroll to position [30443, 0]
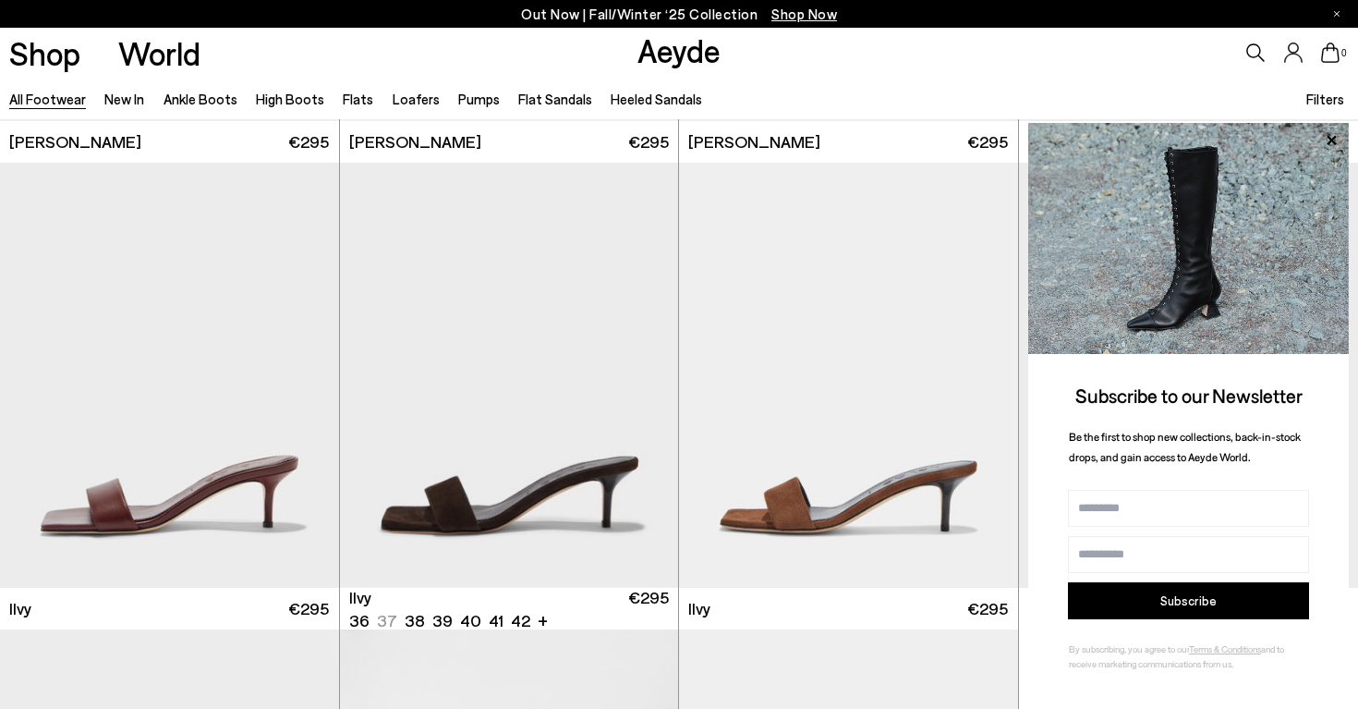
scroll to position [34017, 0]
